Goal: Transaction & Acquisition: Book appointment/travel/reservation

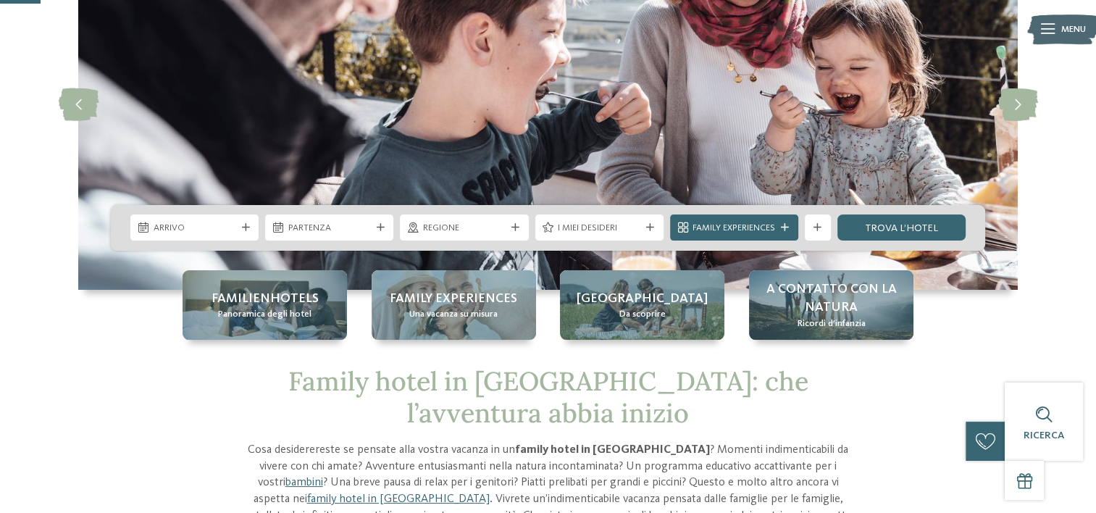
scroll to position [145, 0]
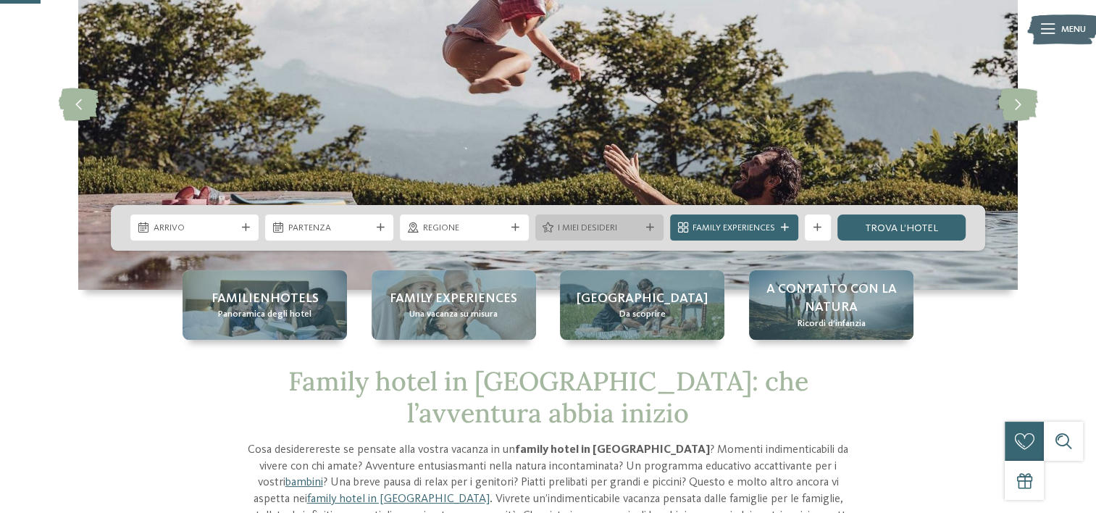
click at [594, 221] on div "I miei desideri" at bounding box center [599, 228] width 89 height 14
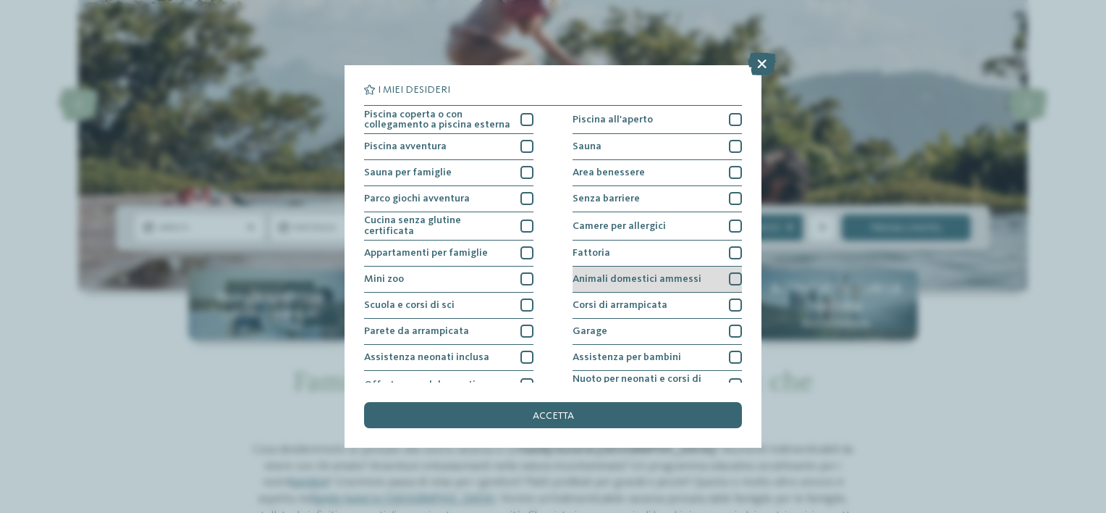
click at [639, 274] on span "Animali domestici ammessi" at bounding box center [637, 279] width 129 height 10
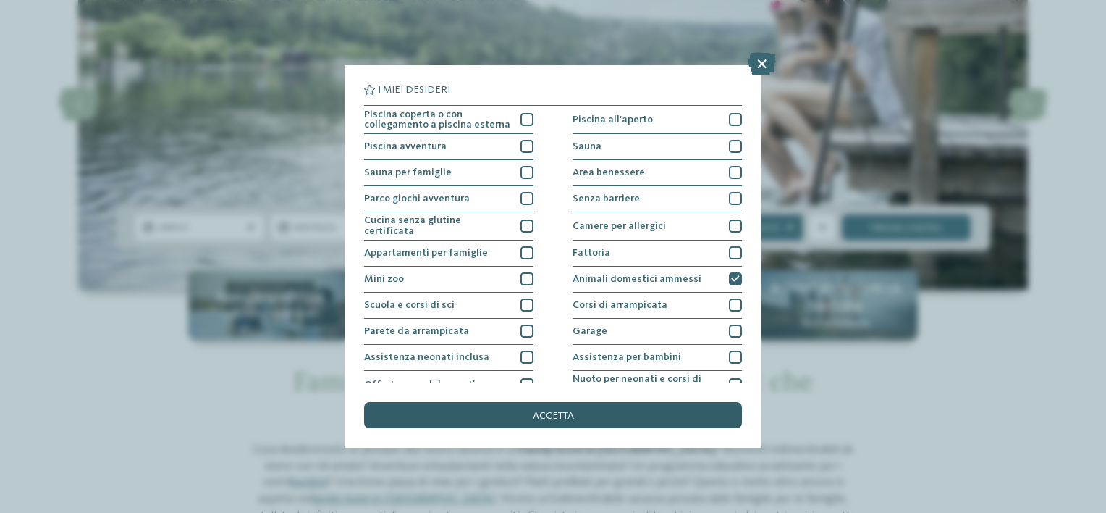
click at [596, 413] on div "accetta" at bounding box center [553, 415] width 378 height 26
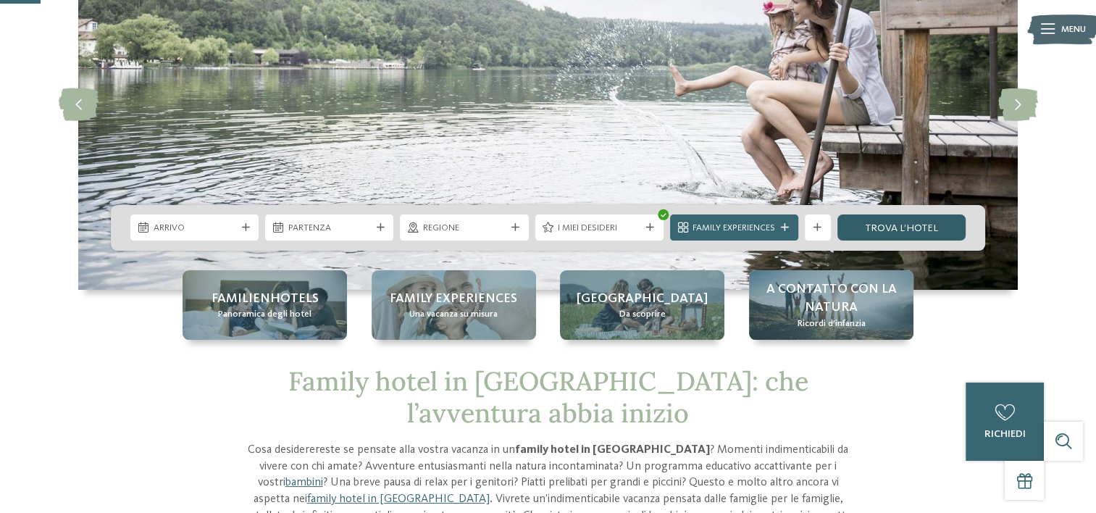
click at [887, 224] on link "trova l’hotel" at bounding box center [901, 227] width 128 height 26
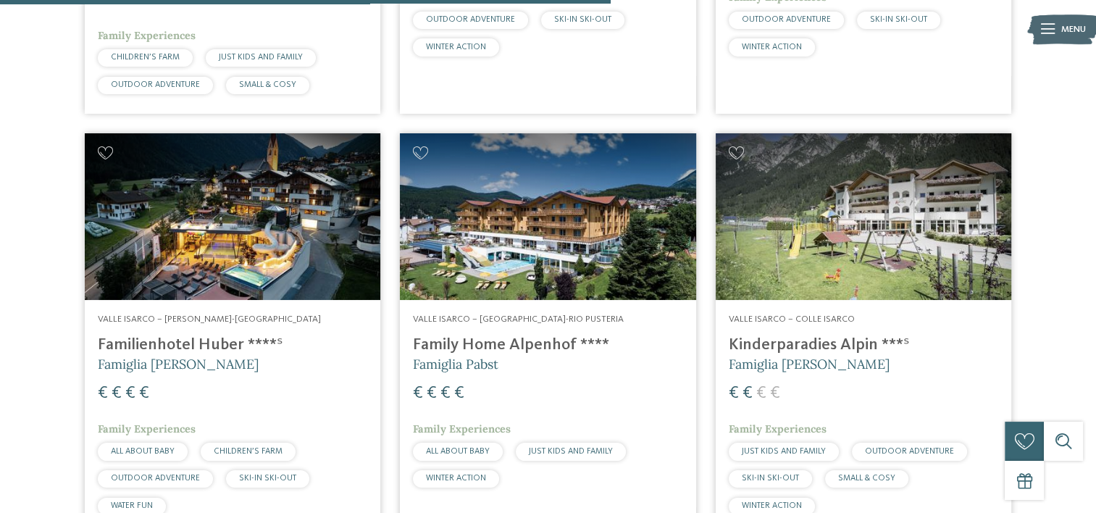
scroll to position [2041, 0]
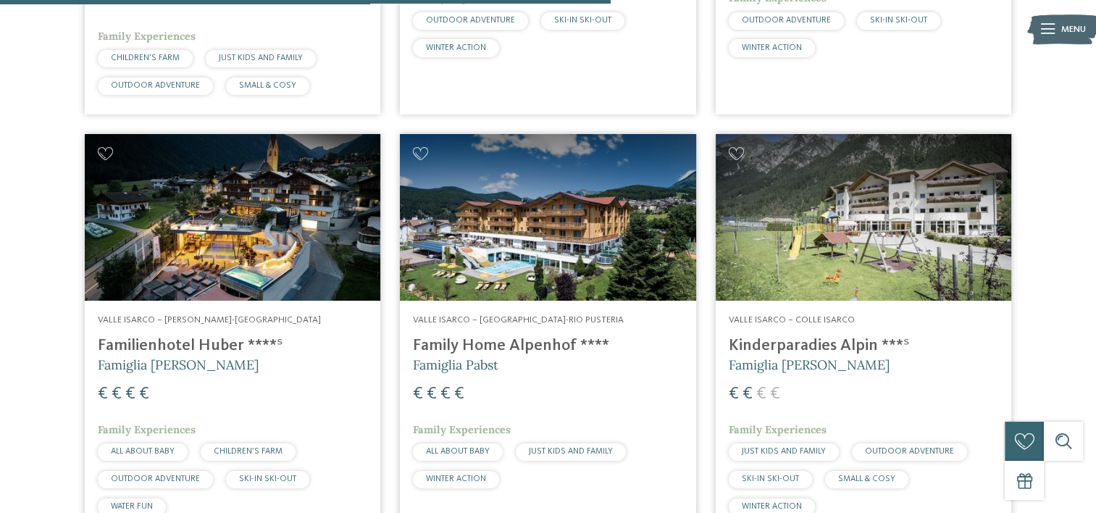
click at [324, 244] on img at bounding box center [232, 217] width 295 height 167
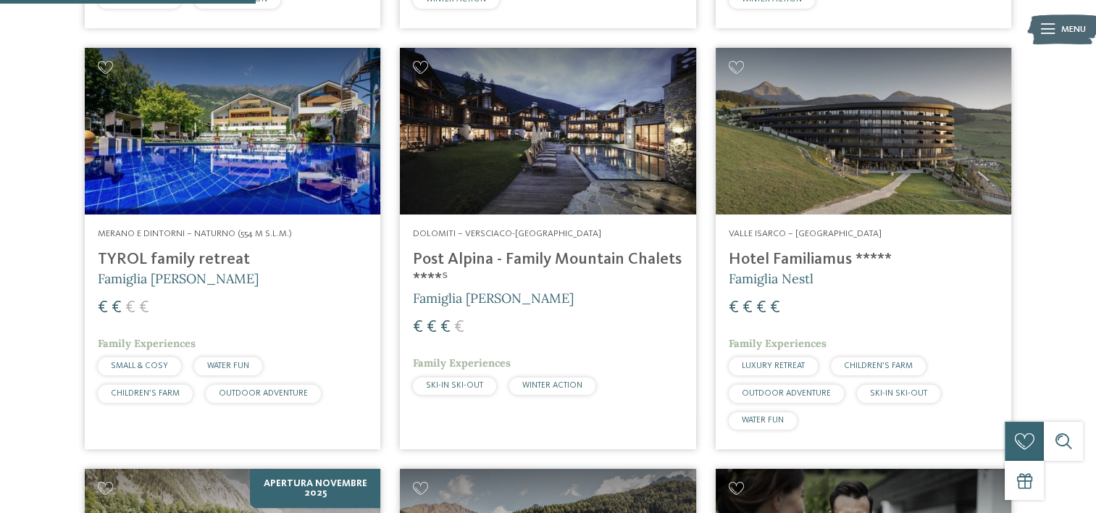
scroll to position [854, 0]
click at [827, 184] on img at bounding box center [862, 132] width 295 height 167
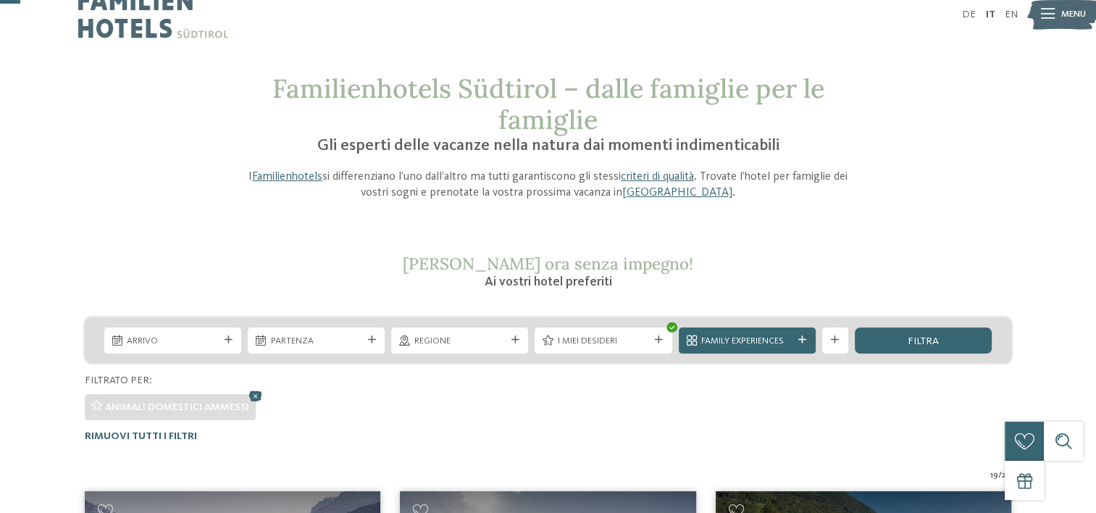
scroll to position [0, 0]
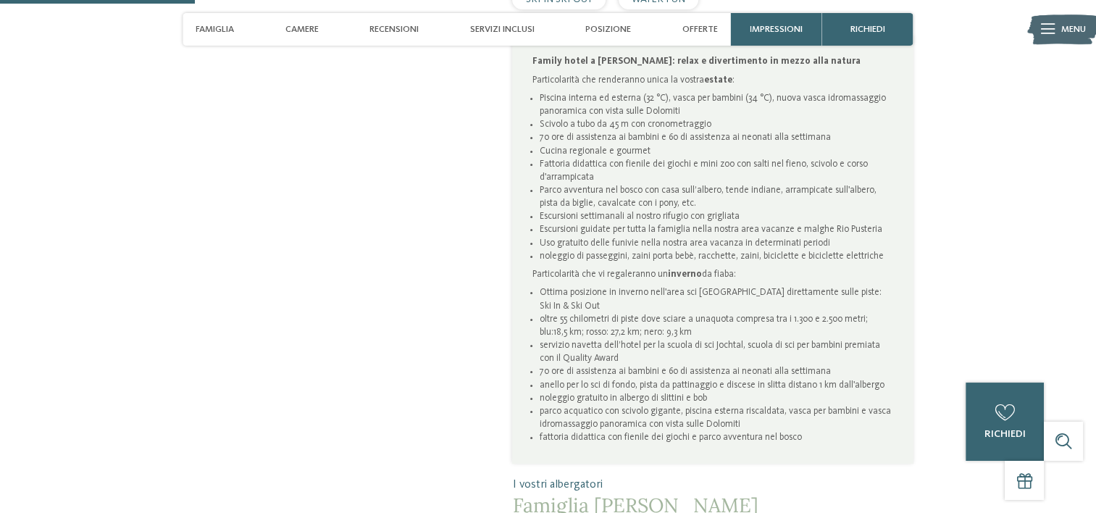
click at [606, 388] on li "anello per lo sci di fondo, pista da pattinaggio e discese in slitta distano 1 …" at bounding box center [716, 385] width 354 height 13
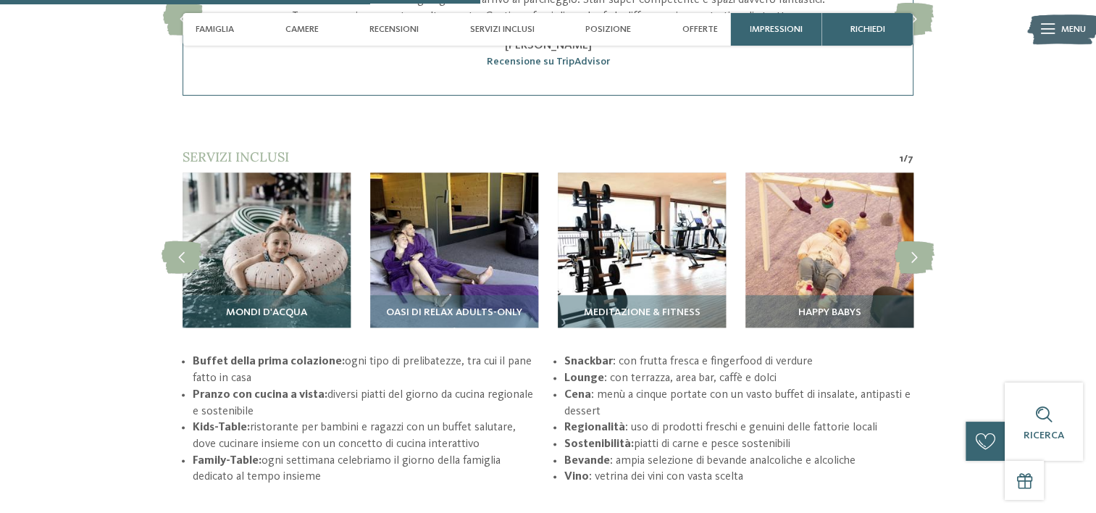
scroll to position [2085, 0]
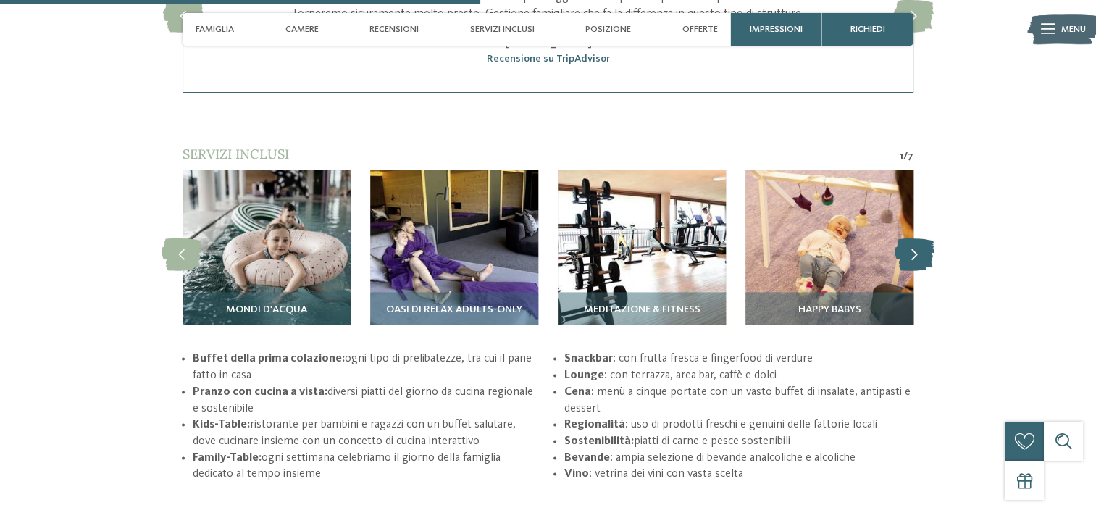
click at [919, 247] on icon at bounding box center [914, 253] width 40 height 33
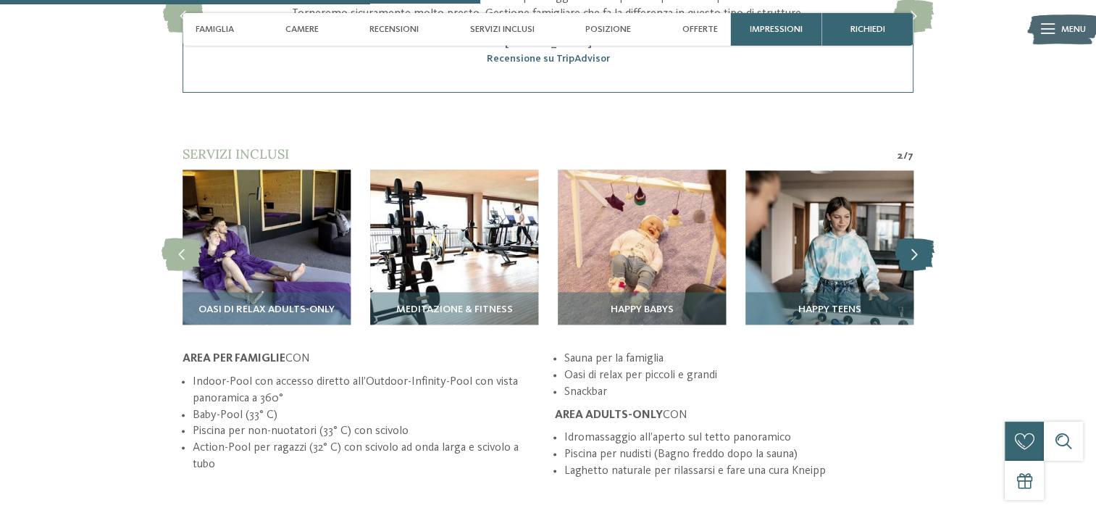
click at [919, 247] on icon at bounding box center [914, 253] width 40 height 33
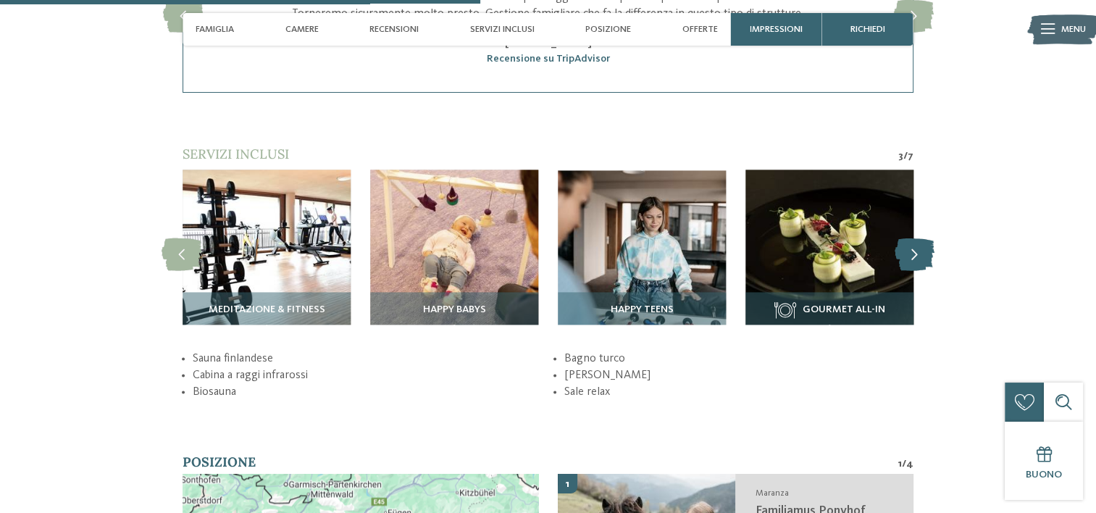
click at [919, 247] on icon at bounding box center [914, 253] width 40 height 33
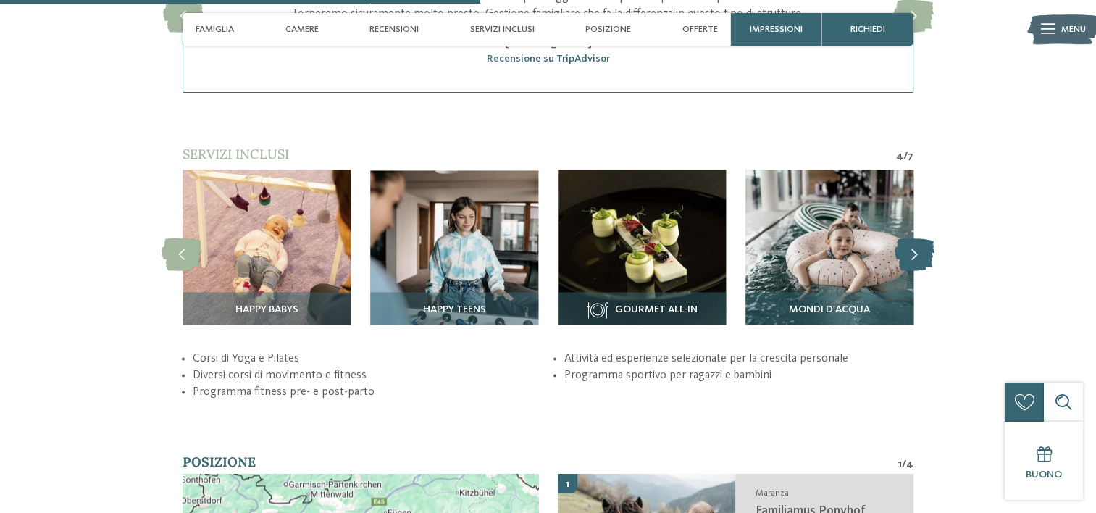
click at [919, 247] on icon at bounding box center [914, 253] width 40 height 33
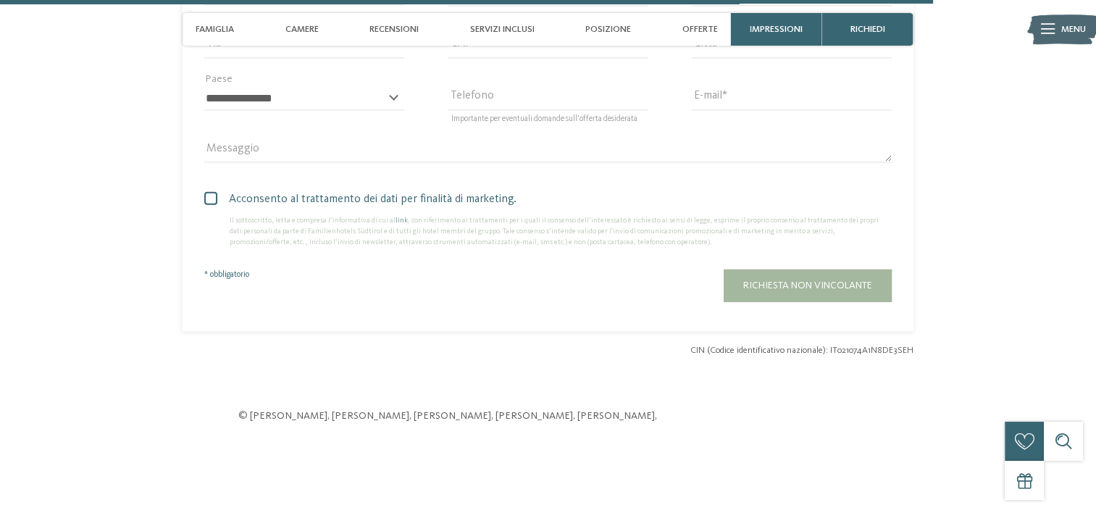
scroll to position [3997, 0]
